Goal: Information Seeking & Learning: Check status

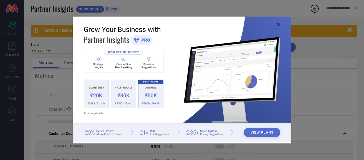
click at [280, 24] on icon at bounding box center [278, 24] width 3 height 3
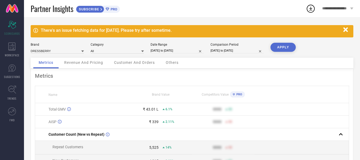
click at [231, 54] on div "Brand DRESSBERRY Category All Date Range [DATE] to [DATE] Comparison Period [DA…" at bounding box center [192, 50] width 323 height 15
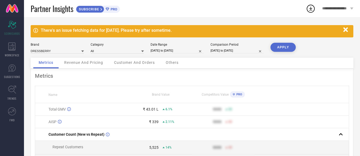
click at [231, 53] on input "[DATE] to [DATE]" at bounding box center [237, 51] width 53 height 6
select select "2"
select select "2025"
select select "3"
select select "2025"
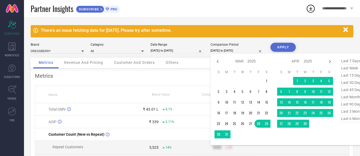
click at [349, 105] on span "last 90 days" at bounding box center [353, 104] width 27 height 7
type input "[DATE] to [DATE]"
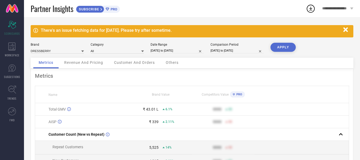
click at [285, 45] on button "APPLY" at bounding box center [283, 47] width 25 height 9
click at [171, 50] on input "[DATE] to [DATE]" at bounding box center [177, 51] width 53 height 6
select select "4"
select select "2025"
select select "5"
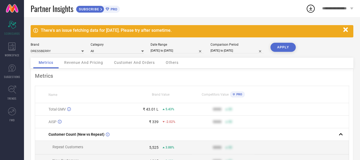
select select "2025"
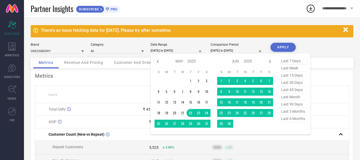
click at [287, 106] on span "last 90 days" at bounding box center [293, 104] width 27 height 7
type input "[DATE] to [DATE]"
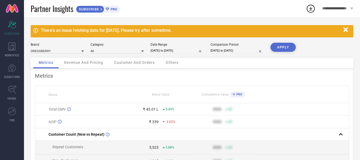
click at [283, 46] on button "APPLY" at bounding box center [283, 47] width 25 height 9
select select "5"
select select "2025"
select select "6"
select select "2025"
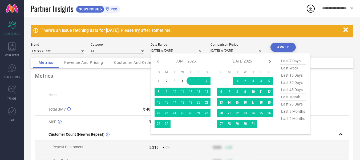
click at [163, 52] on input "[DATE] to [DATE]" at bounding box center [177, 51] width 53 height 6
click at [287, 120] on span "last 6 months" at bounding box center [293, 118] width 27 height 7
type input "[DATE] to [DATE]"
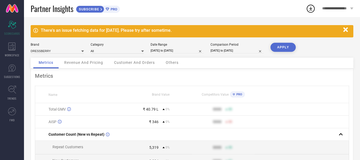
click at [280, 49] on button "APPLY" at bounding box center [283, 47] width 25 height 9
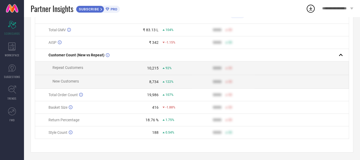
scroll to position [82, 0]
